Goal: Go to known website: Access a specific website the user already knows

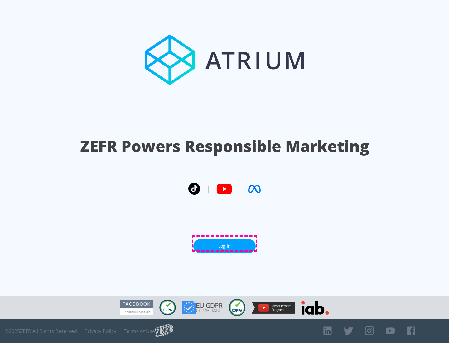
click at [225, 244] on link "Log In" at bounding box center [225, 246] width 62 height 14
